Goal: Information Seeking & Learning: Learn about a topic

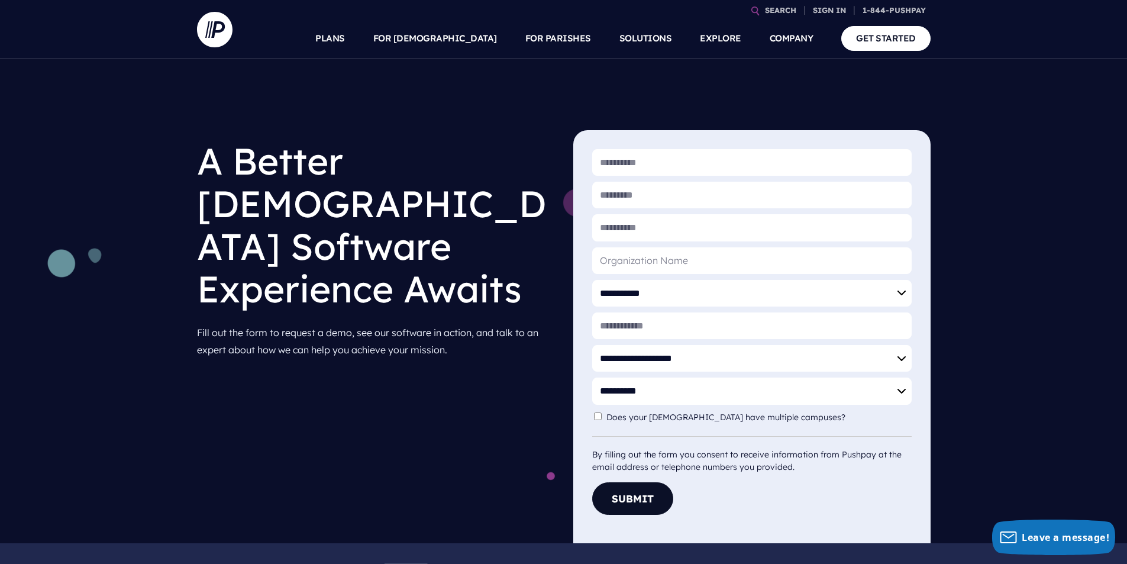
click at [561, 36] on link "FOR PARISHES" at bounding box center [558, 38] width 66 height 41
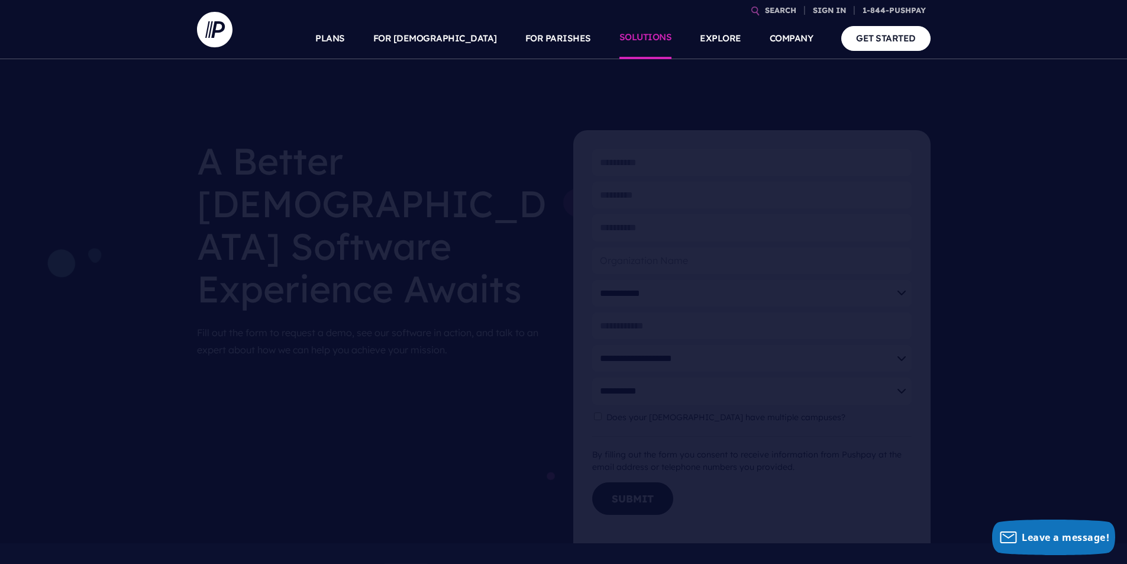
click at [651, 40] on link "SOLUTIONS" at bounding box center [645, 38] width 53 height 41
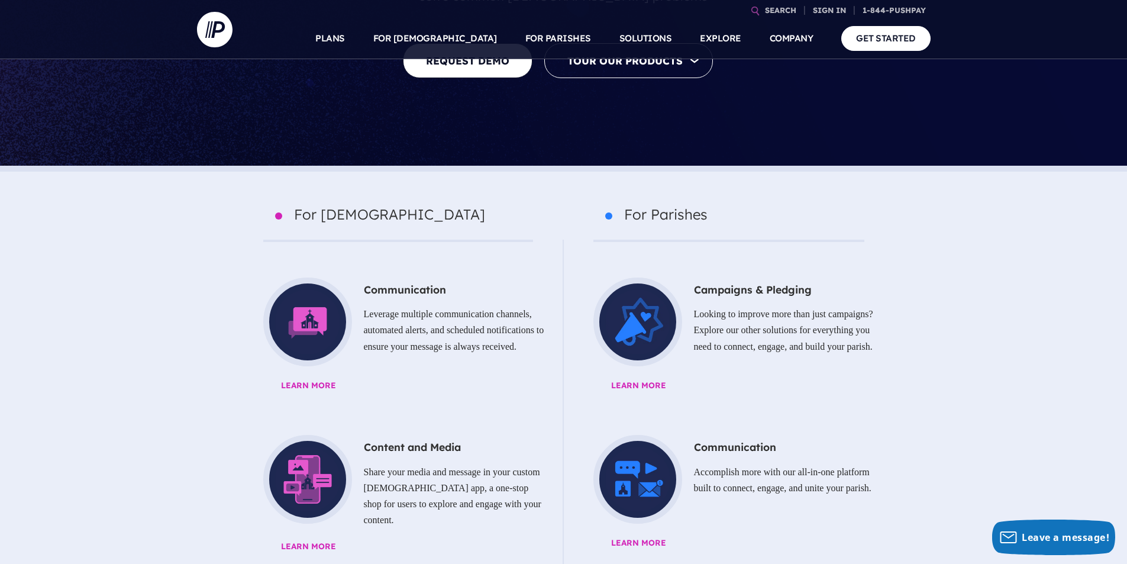
scroll to position [355, 0]
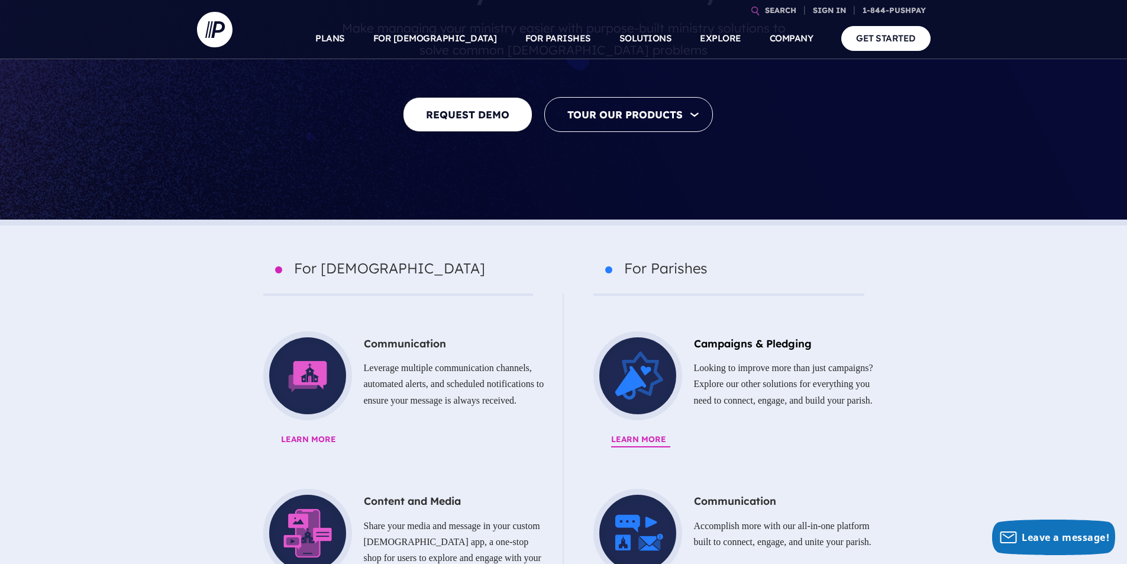
click at [632, 432] on span "Learn More" at bounding box center [758, 439] width 295 height 15
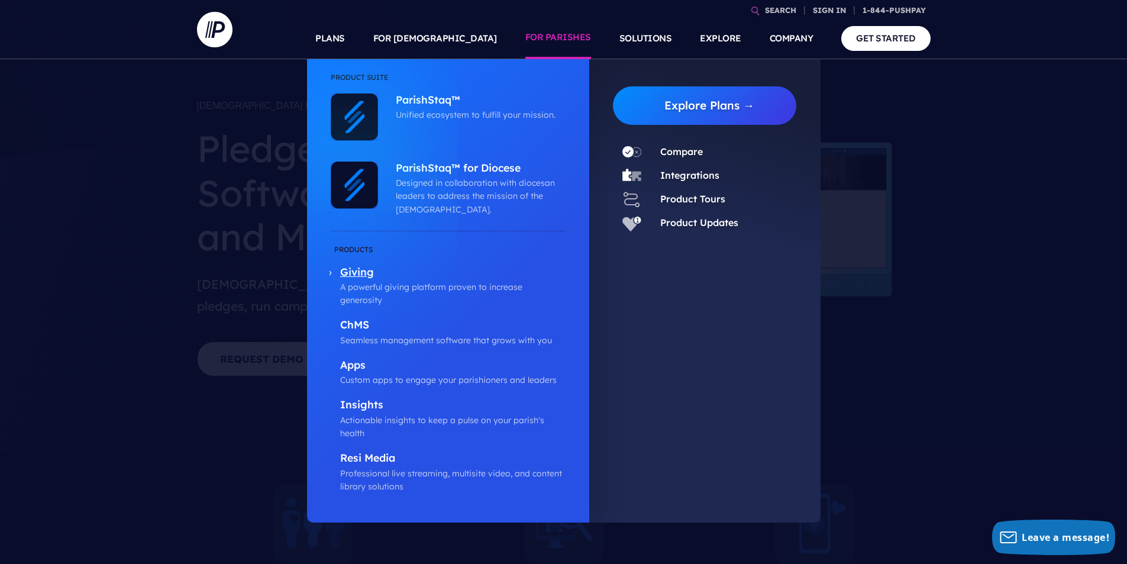
click at [360, 270] on p "Giving" at bounding box center [452, 273] width 225 height 15
